Goal: Task Accomplishment & Management: Complete application form

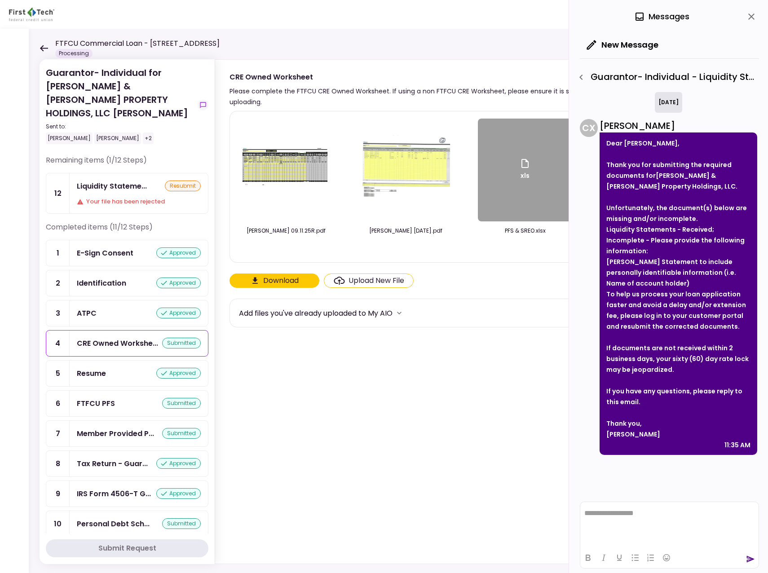
click at [42, 46] on icon at bounding box center [44, 48] width 9 height 7
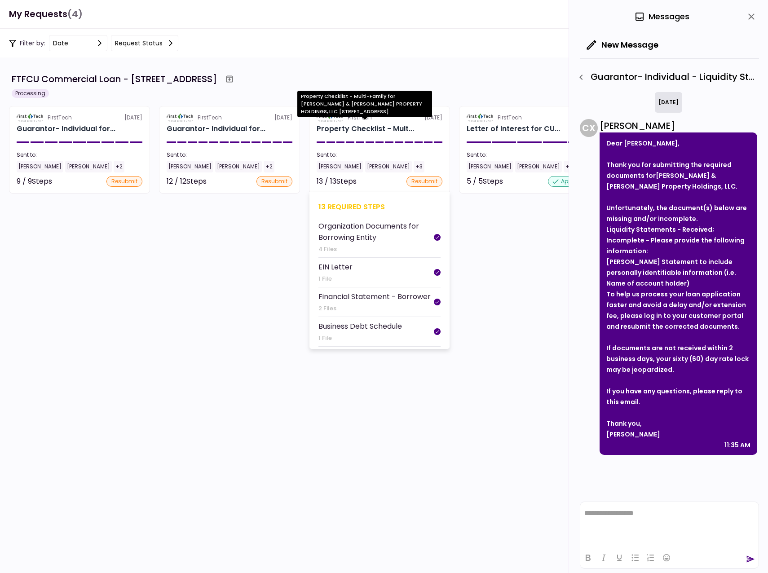
click at [354, 128] on div "Property Checklist - Mult..." at bounding box center [365, 129] width 97 height 11
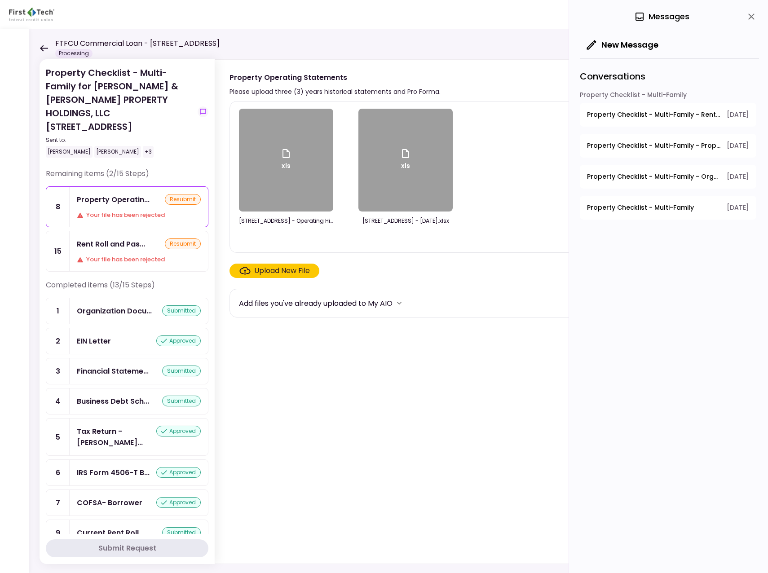
click at [45, 50] on icon at bounding box center [44, 48] width 9 height 7
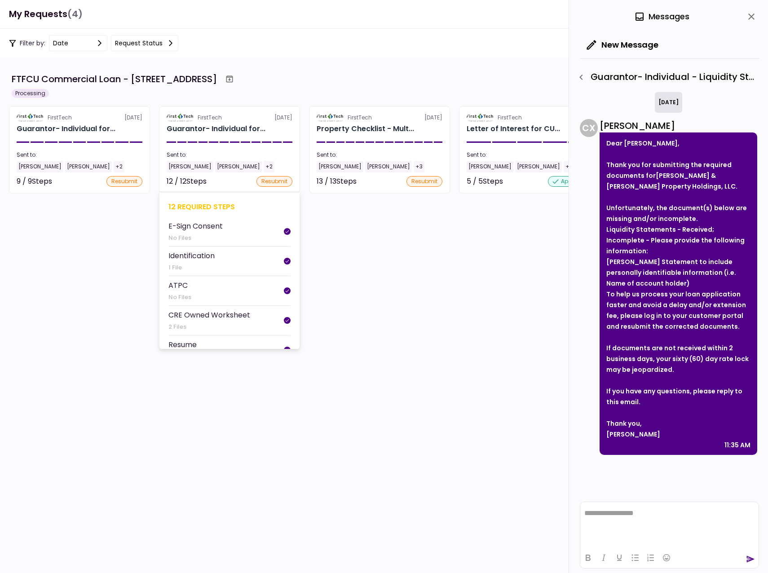
click at [184, 168] on div "[PERSON_NAME]" at bounding box center [190, 167] width 47 height 12
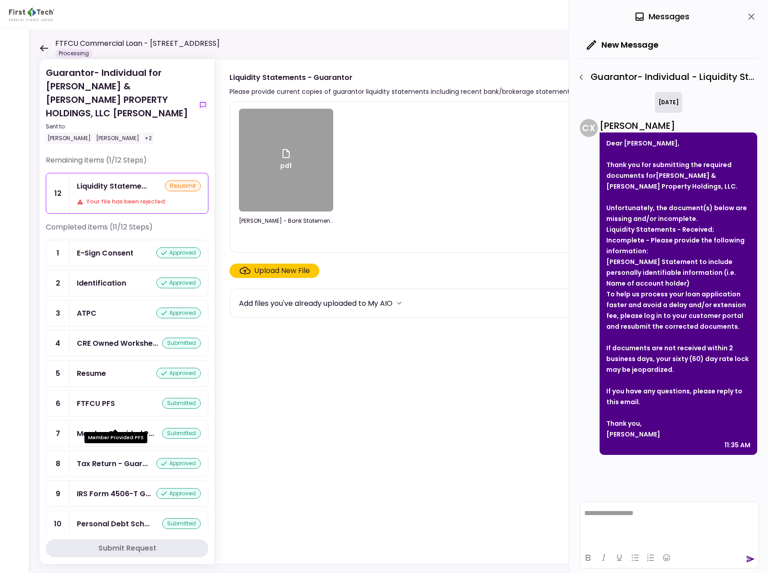
scroll to position [28, 0]
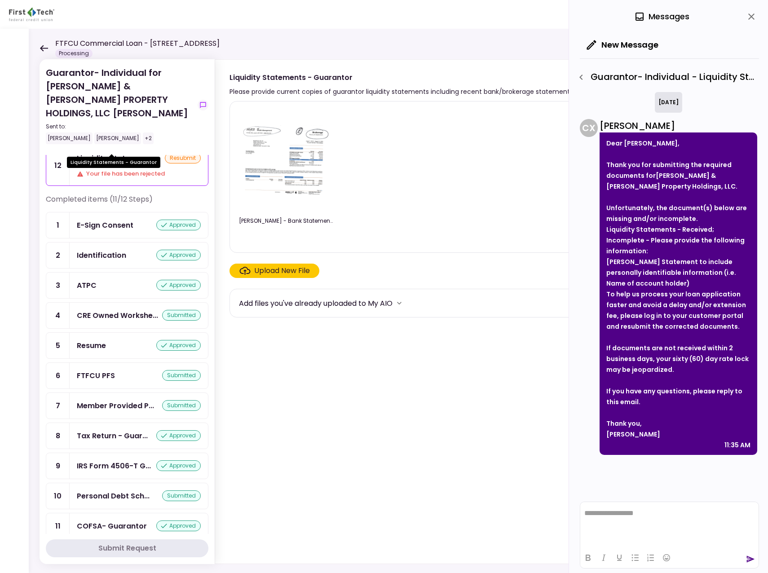
click at [99, 153] on div "Liquidity Stateme..." at bounding box center [112, 158] width 70 height 11
click at [97, 153] on div "Liquidity Stateme..." at bounding box center [112, 158] width 70 height 11
click at [300, 145] on img at bounding box center [286, 160] width 90 height 70
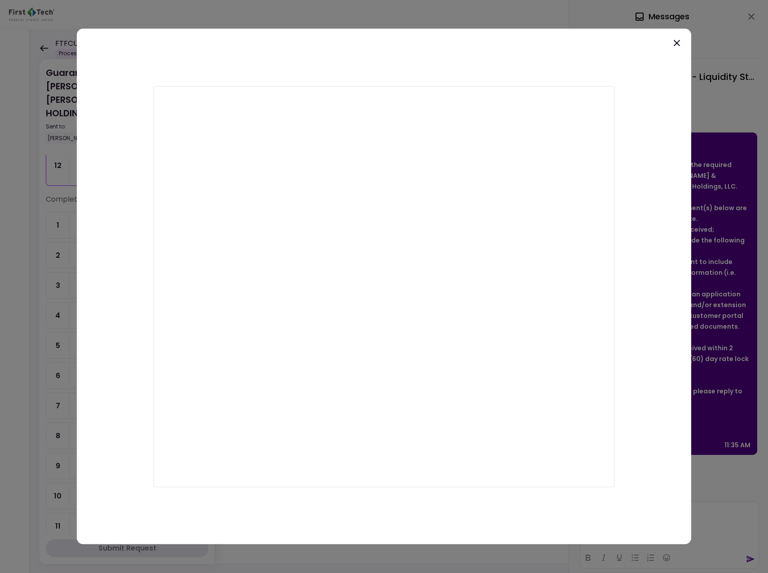
click at [680, 41] on icon at bounding box center [676, 43] width 11 height 11
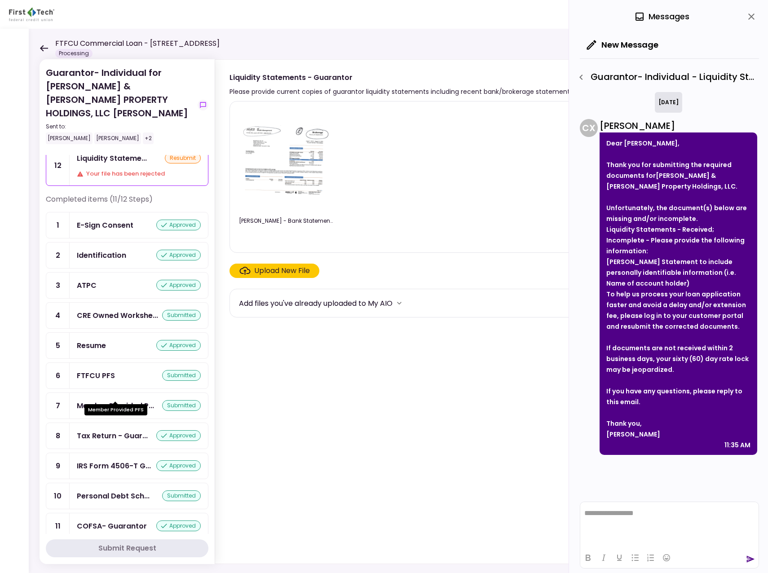
click at [95, 400] on div "Member Provided P..." at bounding box center [115, 405] width 77 height 11
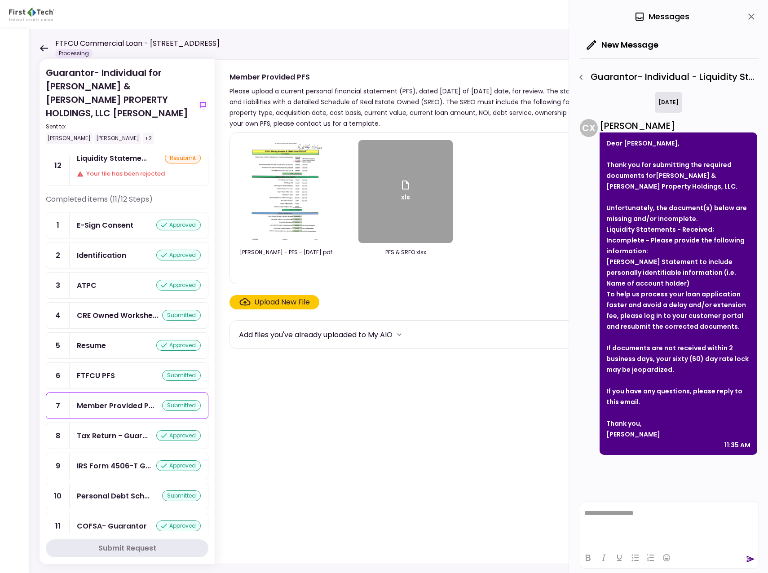
click at [269, 217] on img at bounding box center [286, 191] width 80 height 103
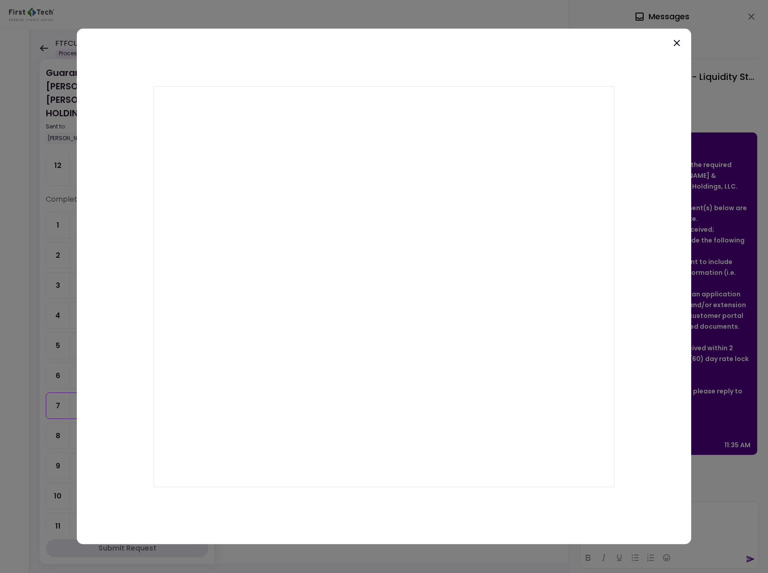
click at [673, 42] on icon at bounding box center [676, 43] width 11 height 11
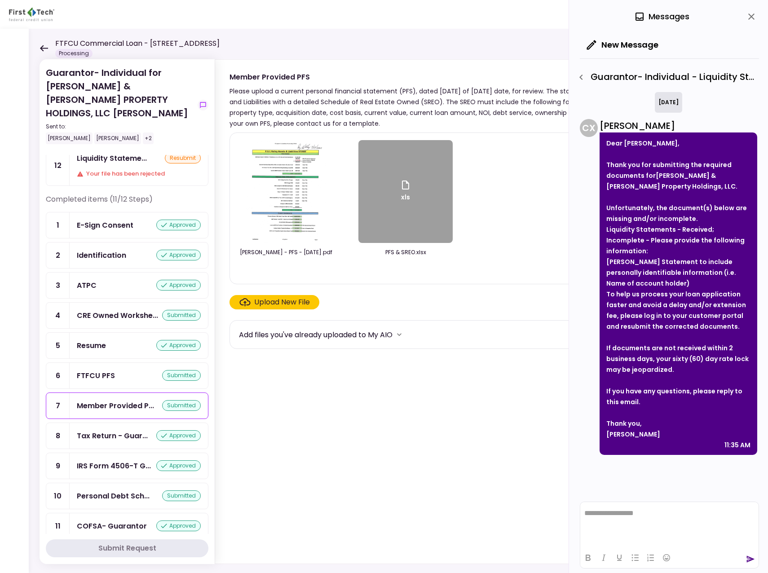
click at [41, 50] on icon at bounding box center [44, 48] width 9 height 7
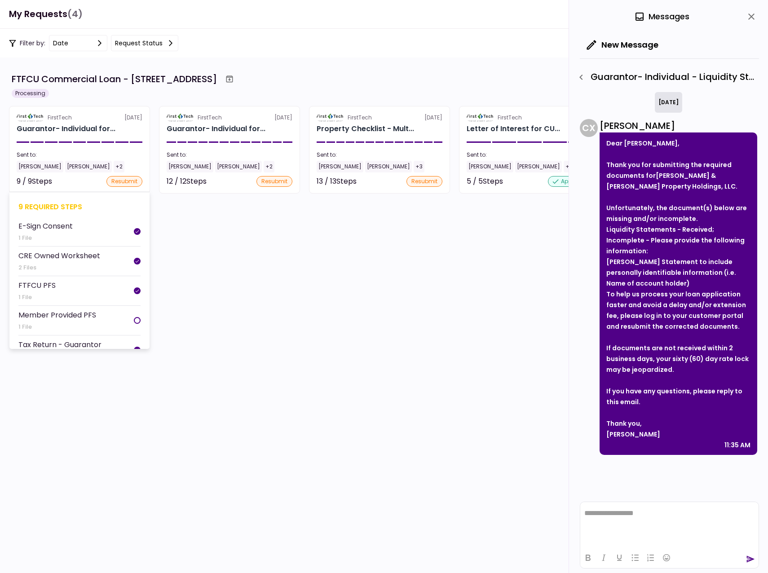
click at [41, 165] on div "[PERSON_NAME]" at bounding box center [40, 167] width 47 height 12
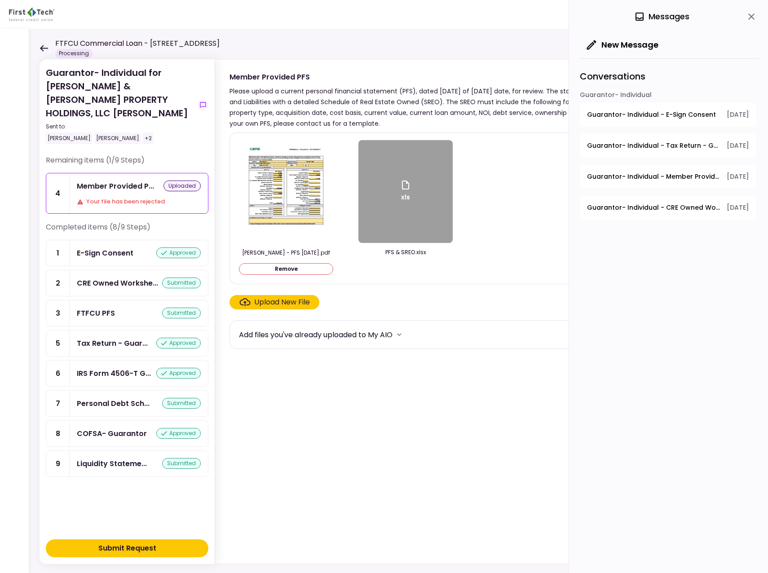
click at [122, 548] on div "Submit Request" at bounding box center [127, 548] width 58 height 11
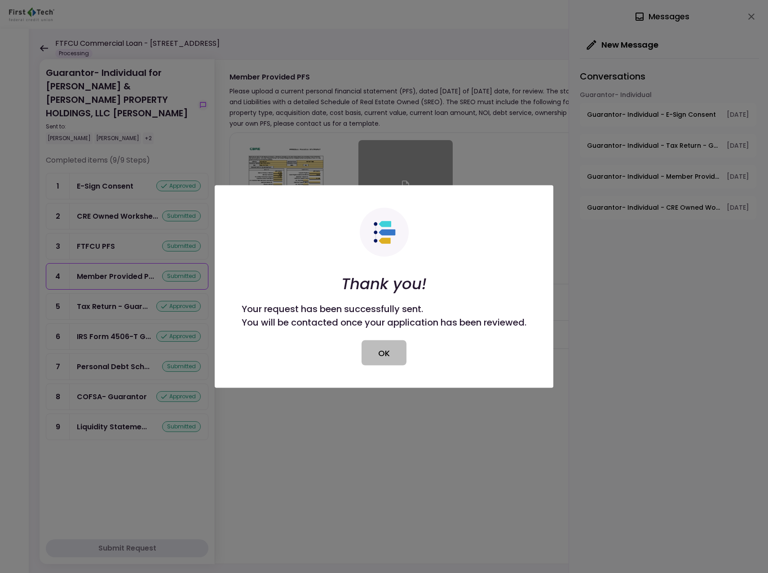
click at [391, 347] on button "OK" at bounding box center [384, 352] width 45 height 25
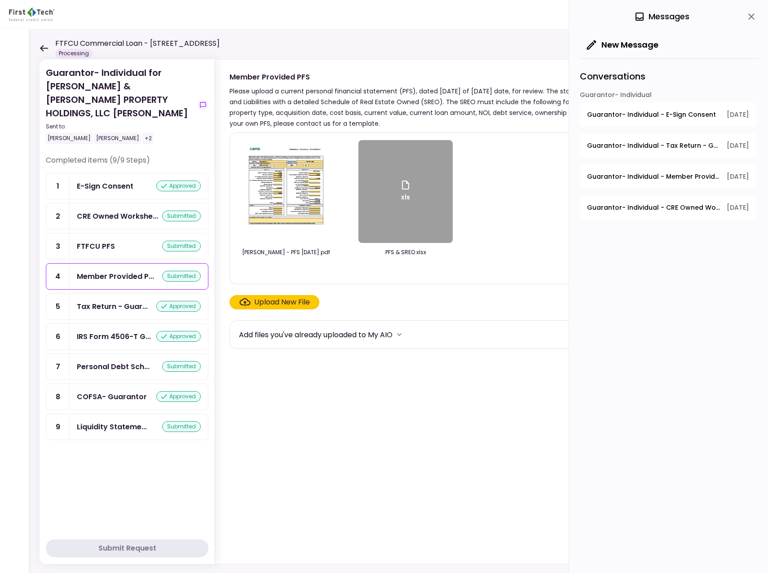
click at [293, 236] on img at bounding box center [286, 191] width 80 height 103
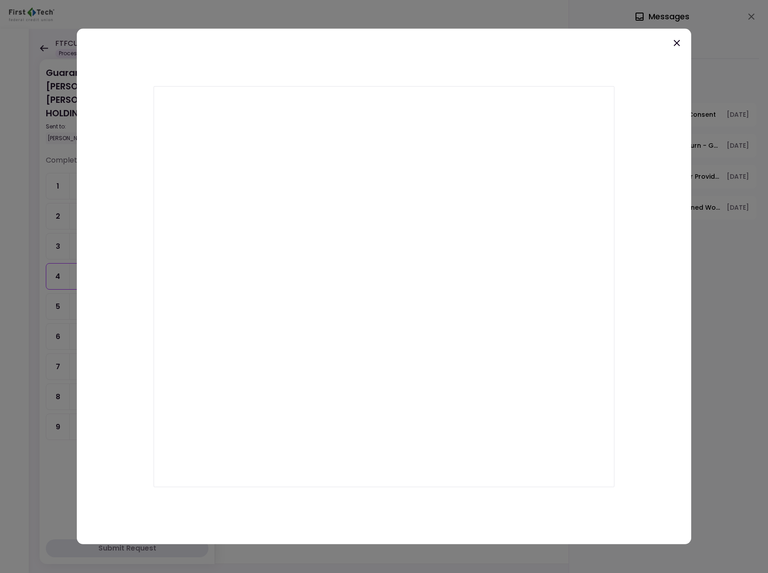
click at [678, 43] on icon at bounding box center [676, 43] width 11 height 11
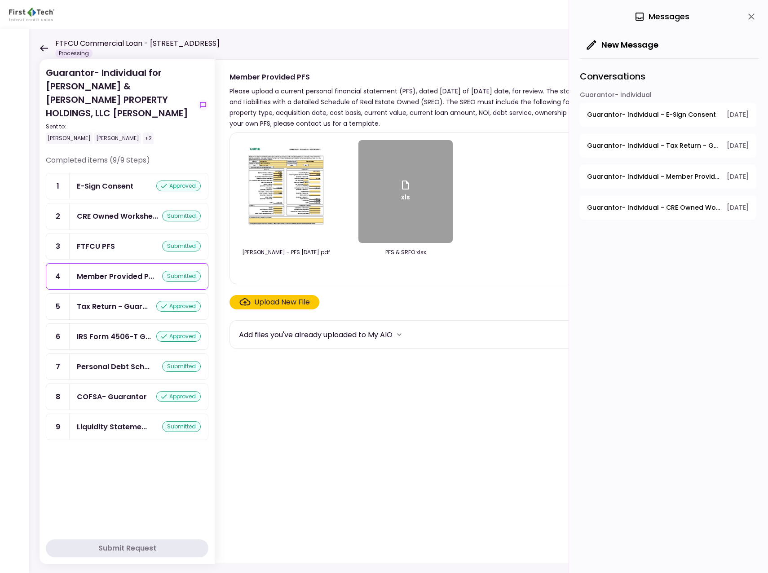
click at [46, 47] on icon at bounding box center [44, 48] width 9 height 7
